Goal: Task Accomplishment & Management: Complete application form

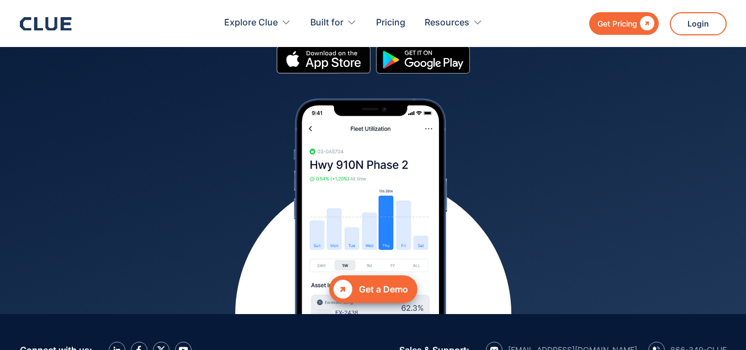
scroll to position [4835, 0]
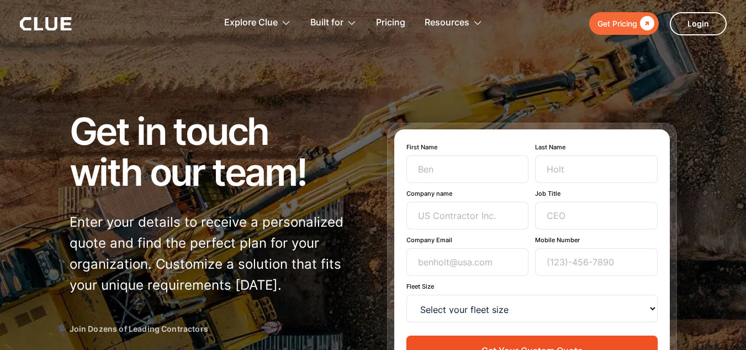
click at [641, 85] on div at bounding box center [373, 247] width 746 height 494
click at [687, 111] on div at bounding box center [373, 247] width 746 height 494
click at [559, 99] on div at bounding box center [373, 247] width 746 height 494
drag, startPoint x: 559, startPoint y: 99, endPoint x: 371, endPoint y: 108, distance: 189.1
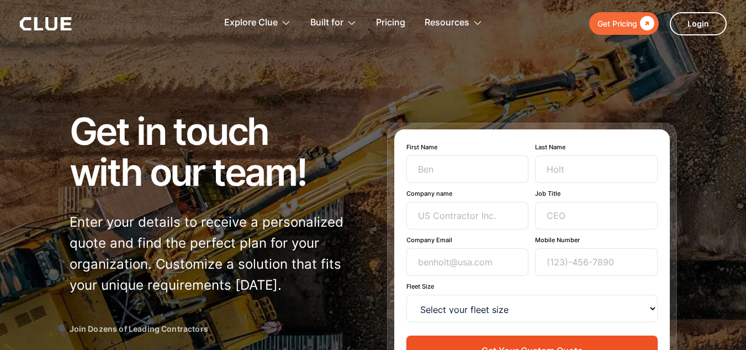
click at [371, 108] on div at bounding box center [373, 247] width 746 height 494
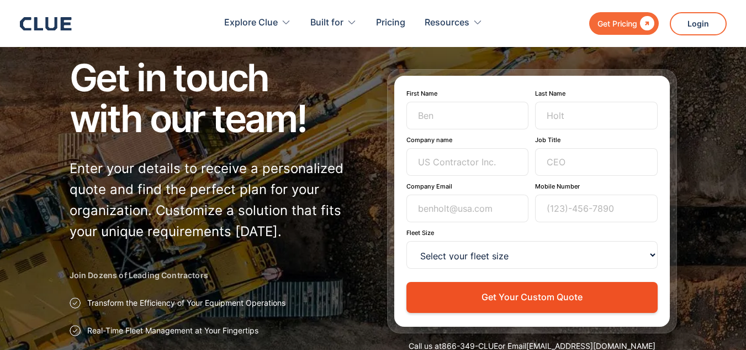
scroll to position [54, 0]
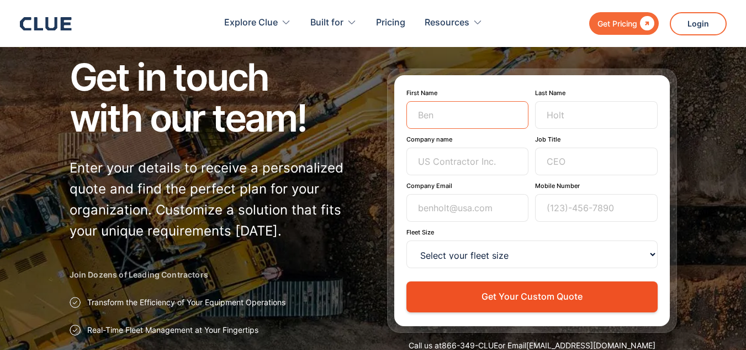
click at [465, 108] on input "First Name" at bounding box center [467, 115] width 123 height 28
type input "[PERSON_NAME]"
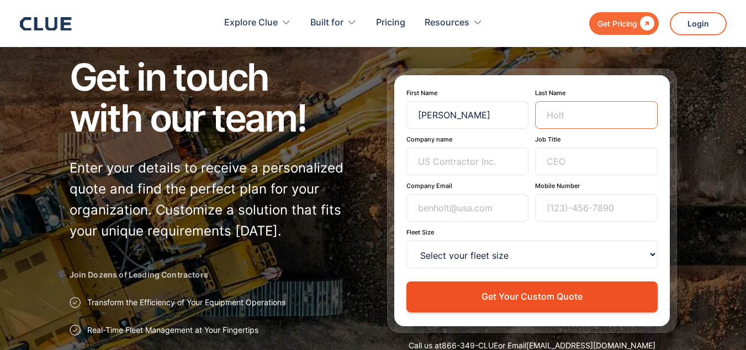
type input "[PERSON_NAME]"
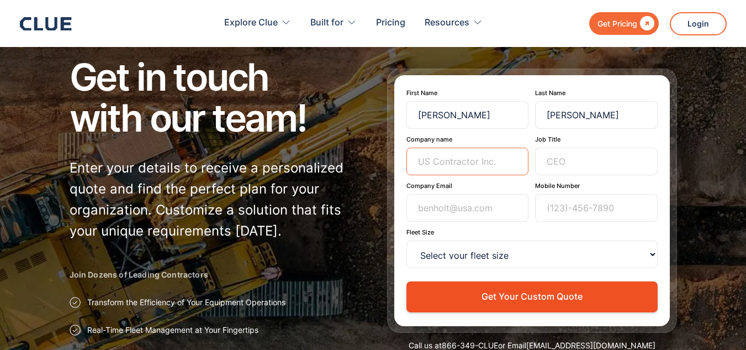
type input "STARCELL SPA"
type input "[PERSON_NAME][EMAIL_ADDRESS][DOMAIN_NAME]"
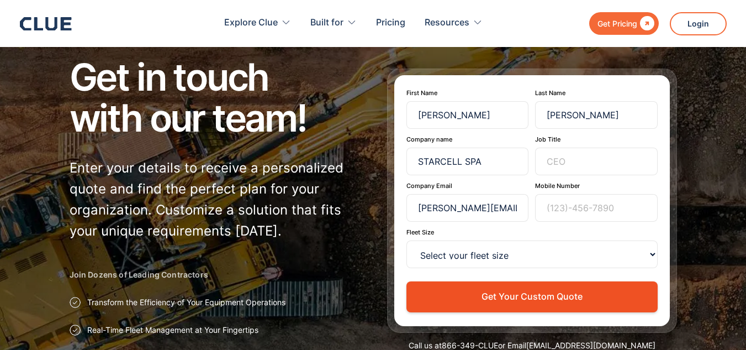
type input "026883538"
click at [577, 160] on input "Job Title" at bounding box center [596, 161] width 123 height 28
type input "Director Procurement"
click at [617, 215] on input "026883538" at bounding box center [596, 208] width 123 height 28
click at [620, 210] on input "026883538" at bounding box center [596, 208] width 123 height 28
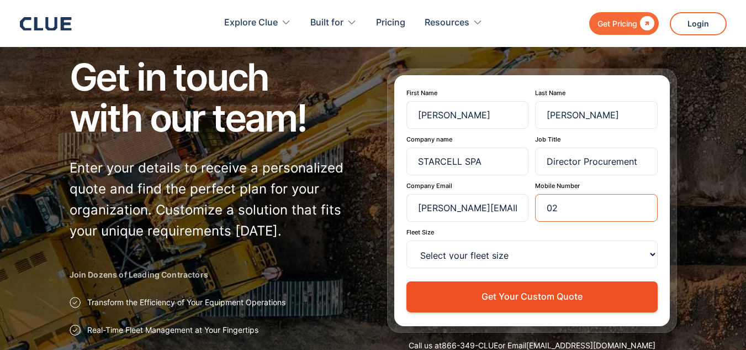
type input "0"
paste input "[PHONE_NUMBER]"
type input "[PHONE_NUMBER]"
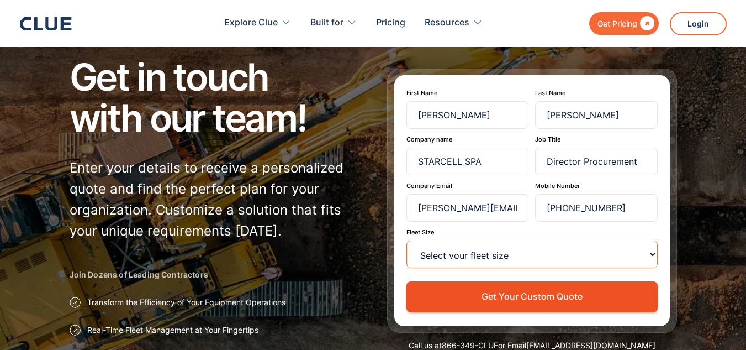
click at [536, 257] on select "Select your fleet size <15 15-99 100-499 500-999 >1000" at bounding box center [531, 254] width 251 height 28
select select "100-499"
click at [406, 240] on select "Select your fleet size <15 15-99 100-499 500-999 >1000" at bounding box center [531, 254] width 251 height 28
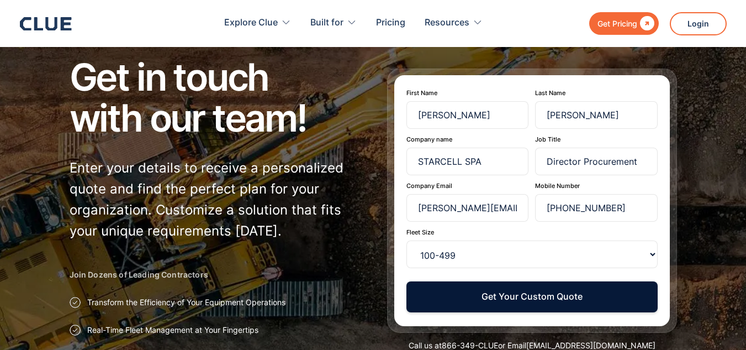
click at [538, 292] on button "Get Your Custom Quote" at bounding box center [531, 296] width 251 height 30
